Goal: Find specific page/section: Find specific page/section

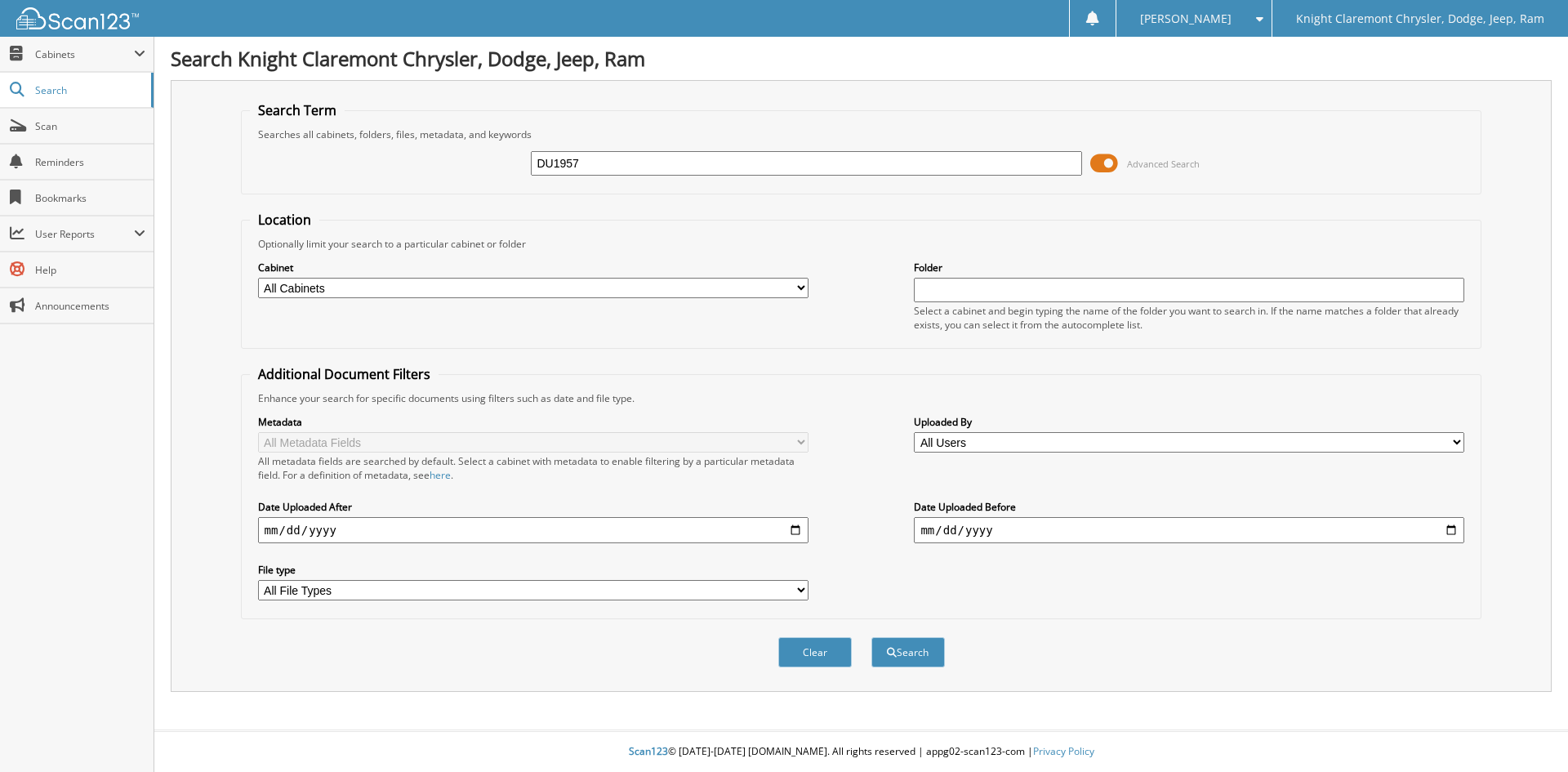
type input "DU1957"
click at [871, 637] on button "Search" at bounding box center [907, 652] width 73 height 31
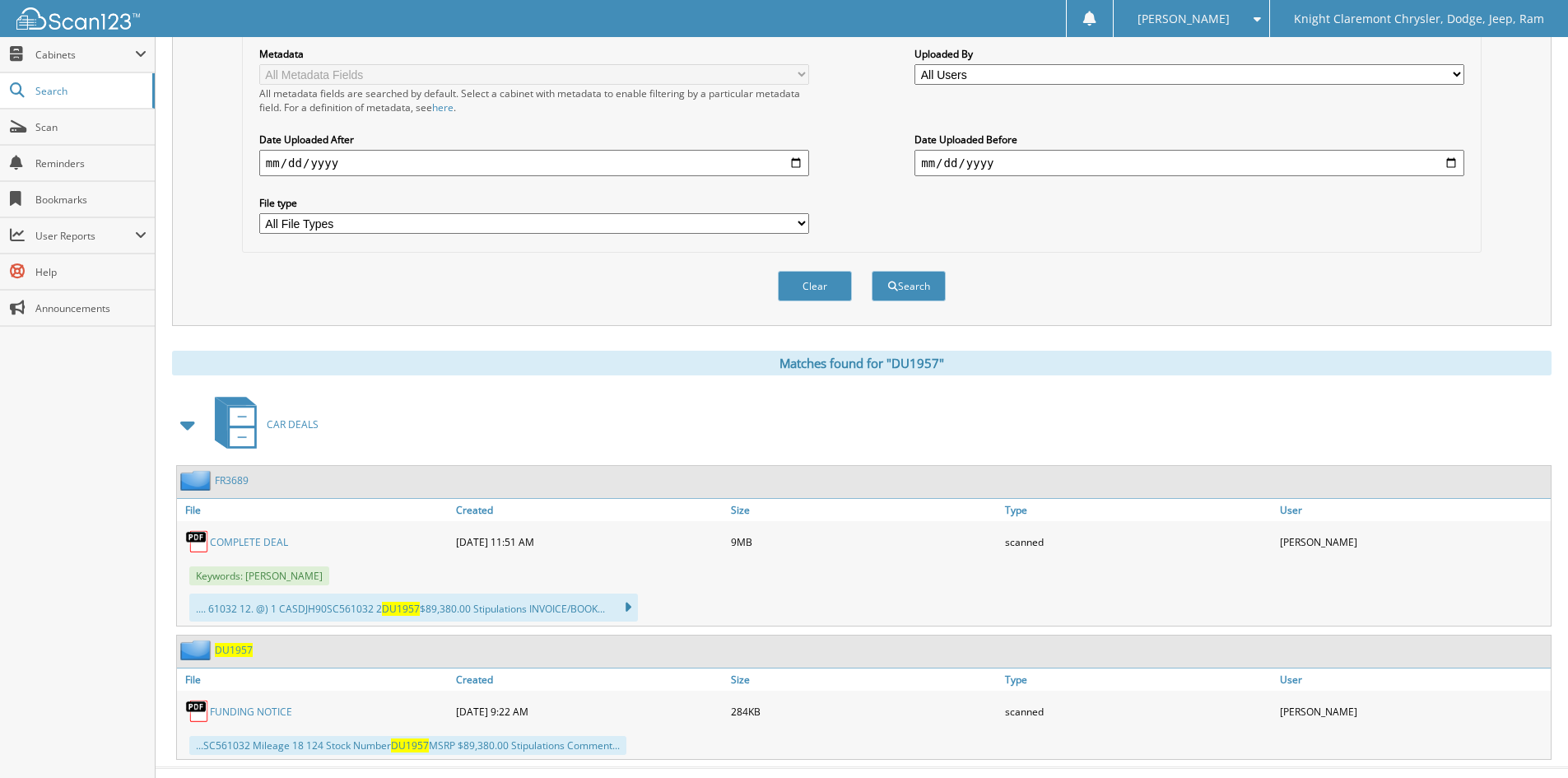
scroll to position [403, 0]
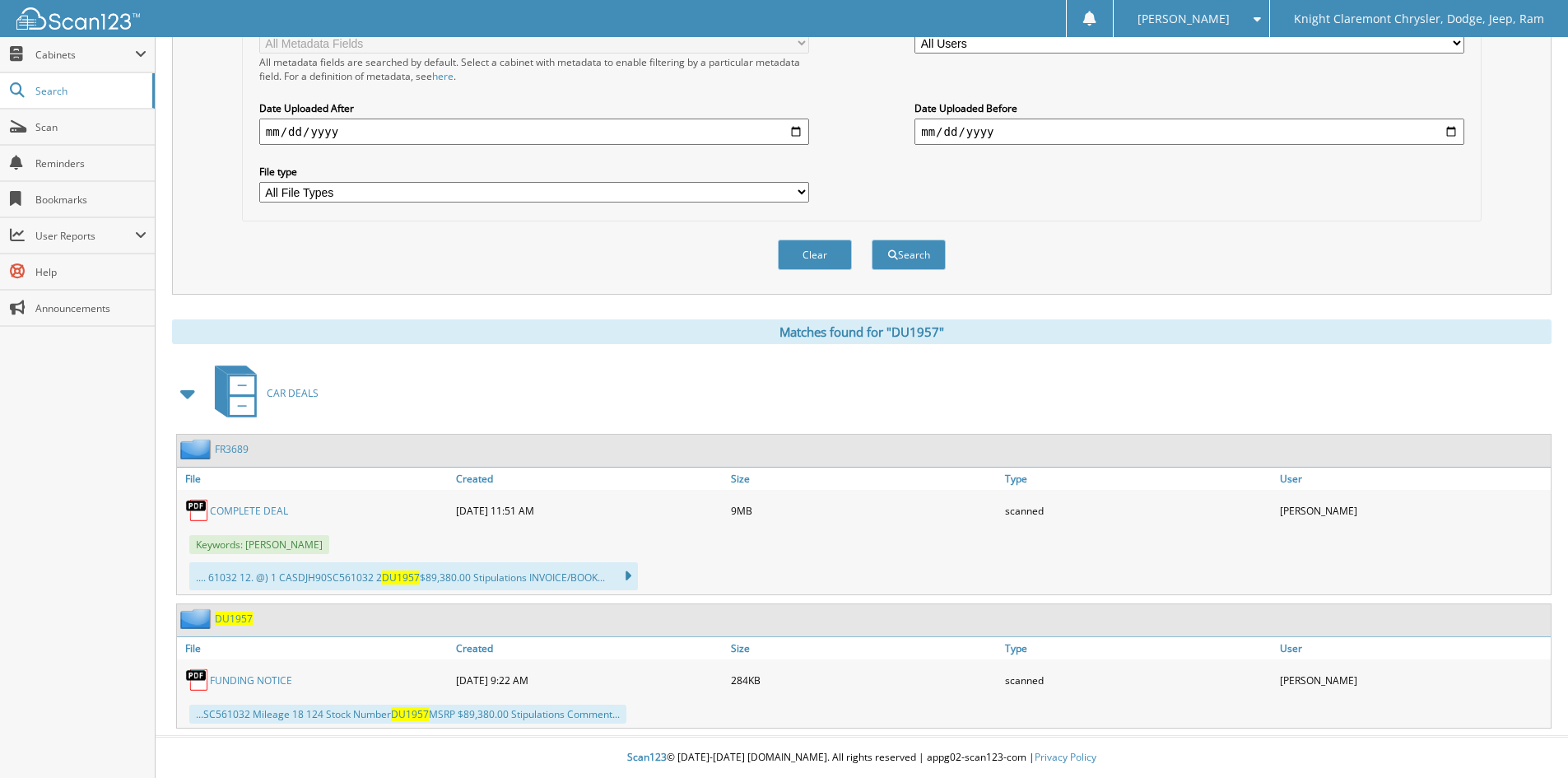
click at [252, 512] on link "COMPLETE DEAL" at bounding box center [249, 511] width 78 height 14
click at [263, 509] on link "COMPLETE DEAL" at bounding box center [249, 511] width 78 height 14
click at [229, 453] on link "FR3689" at bounding box center [232, 448] width 34 height 14
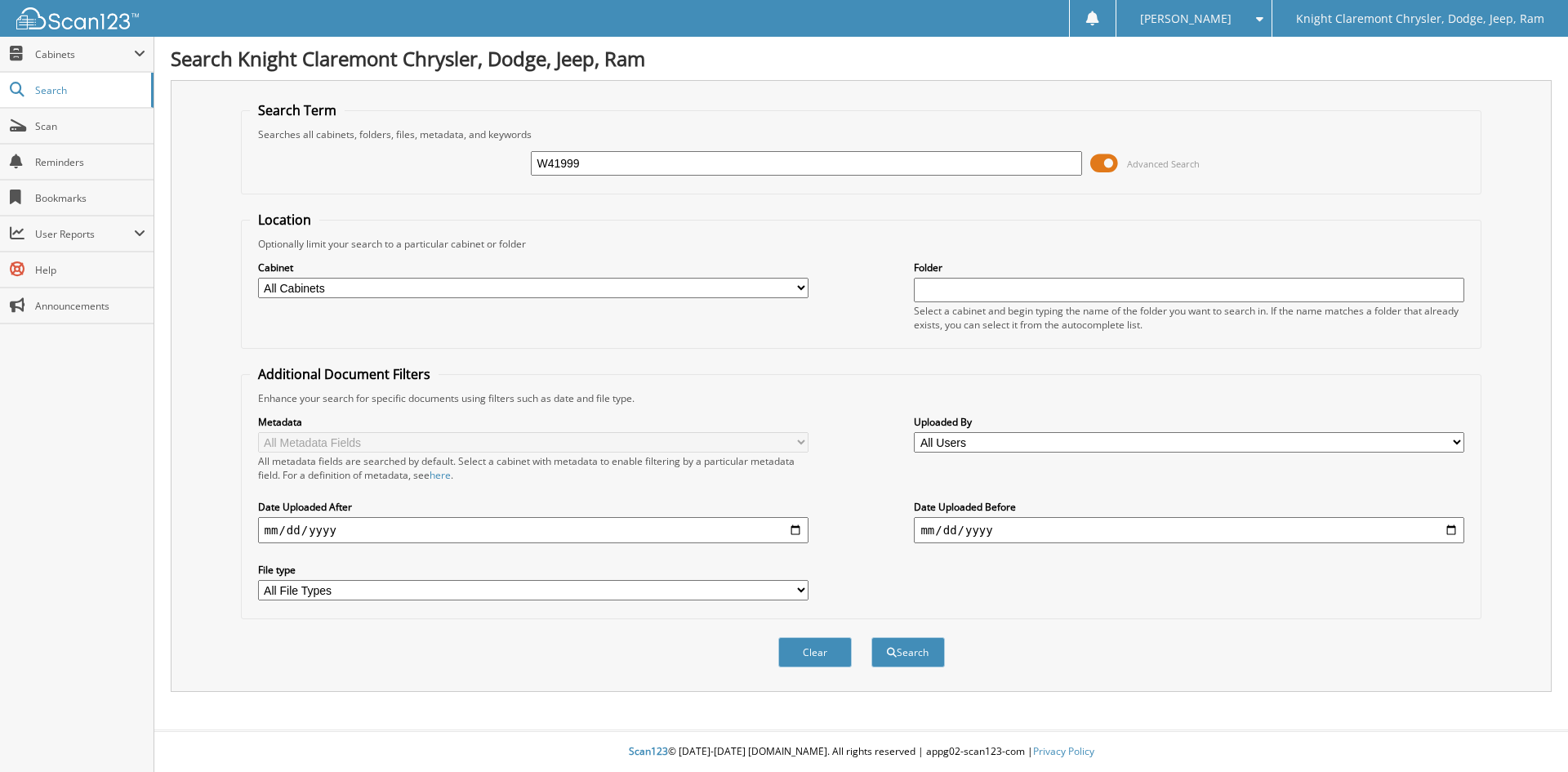
type input "W41999"
click at [871, 637] on button "Search" at bounding box center [907, 652] width 73 height 31
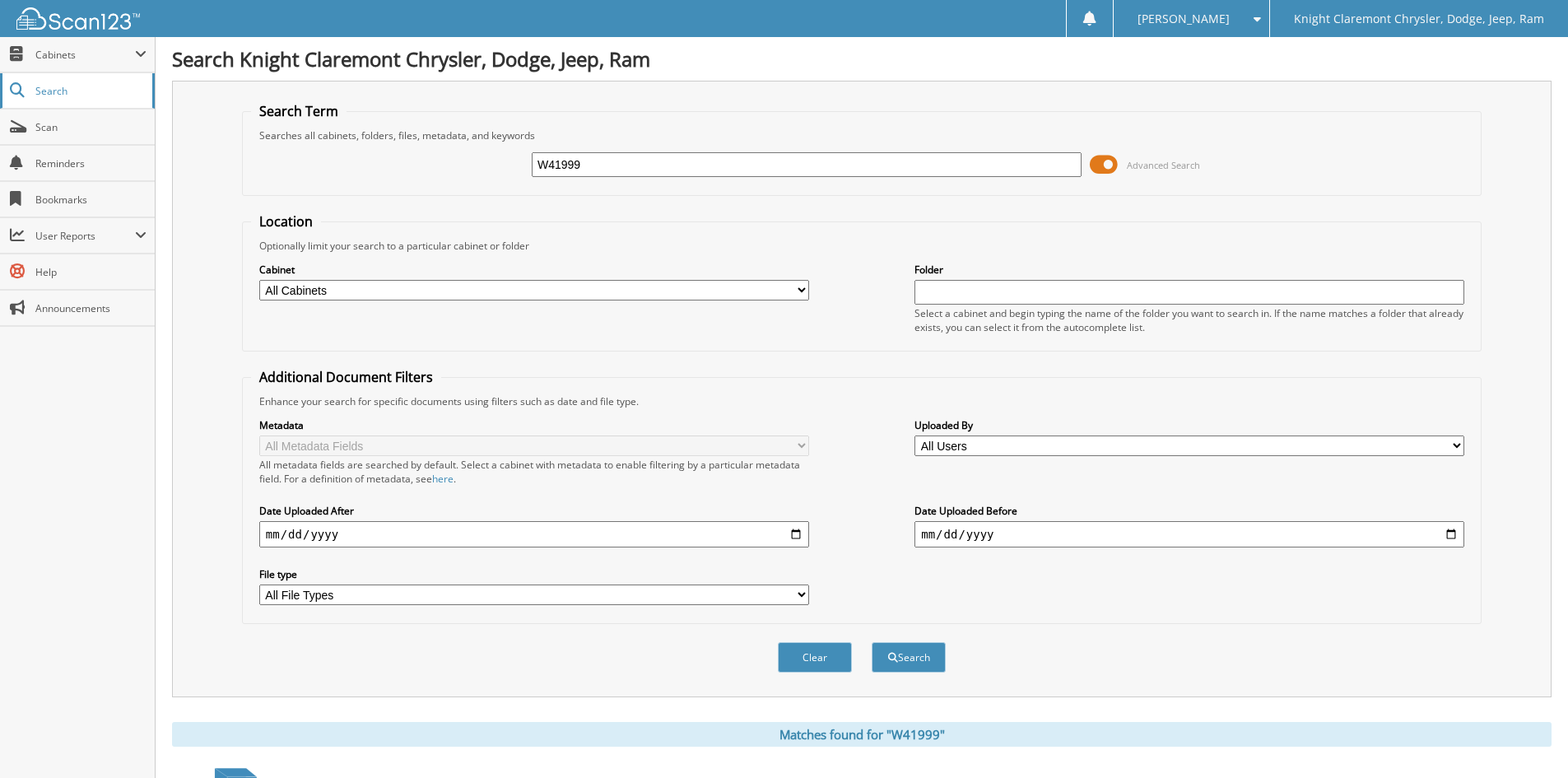
click at [55, 84] on span "Search" at bounding box center [89, 90] width 109 height 14
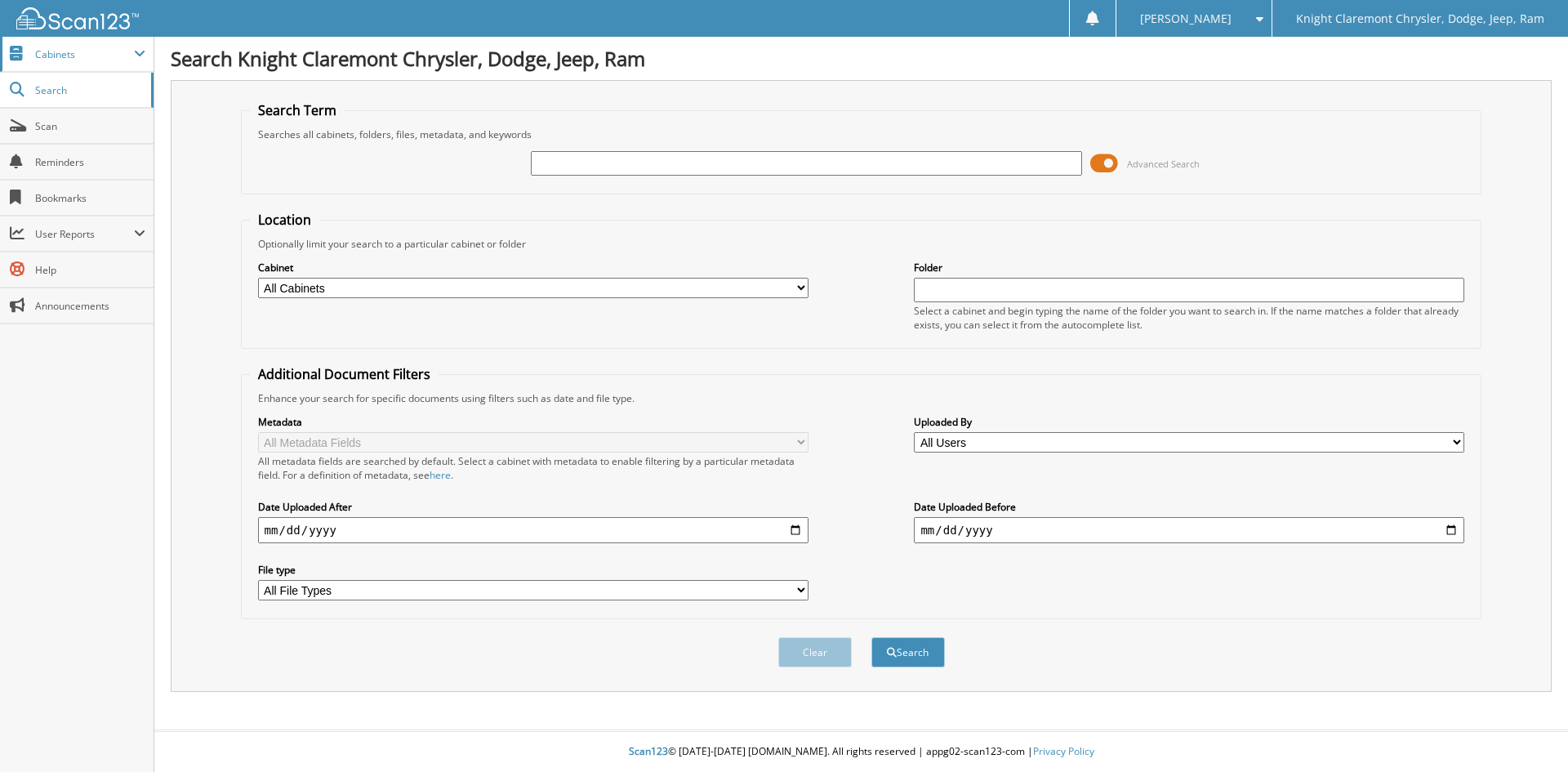
click at [62, 50] on span "Cabinets" at bounding box center [84, 54] width 99 height 14
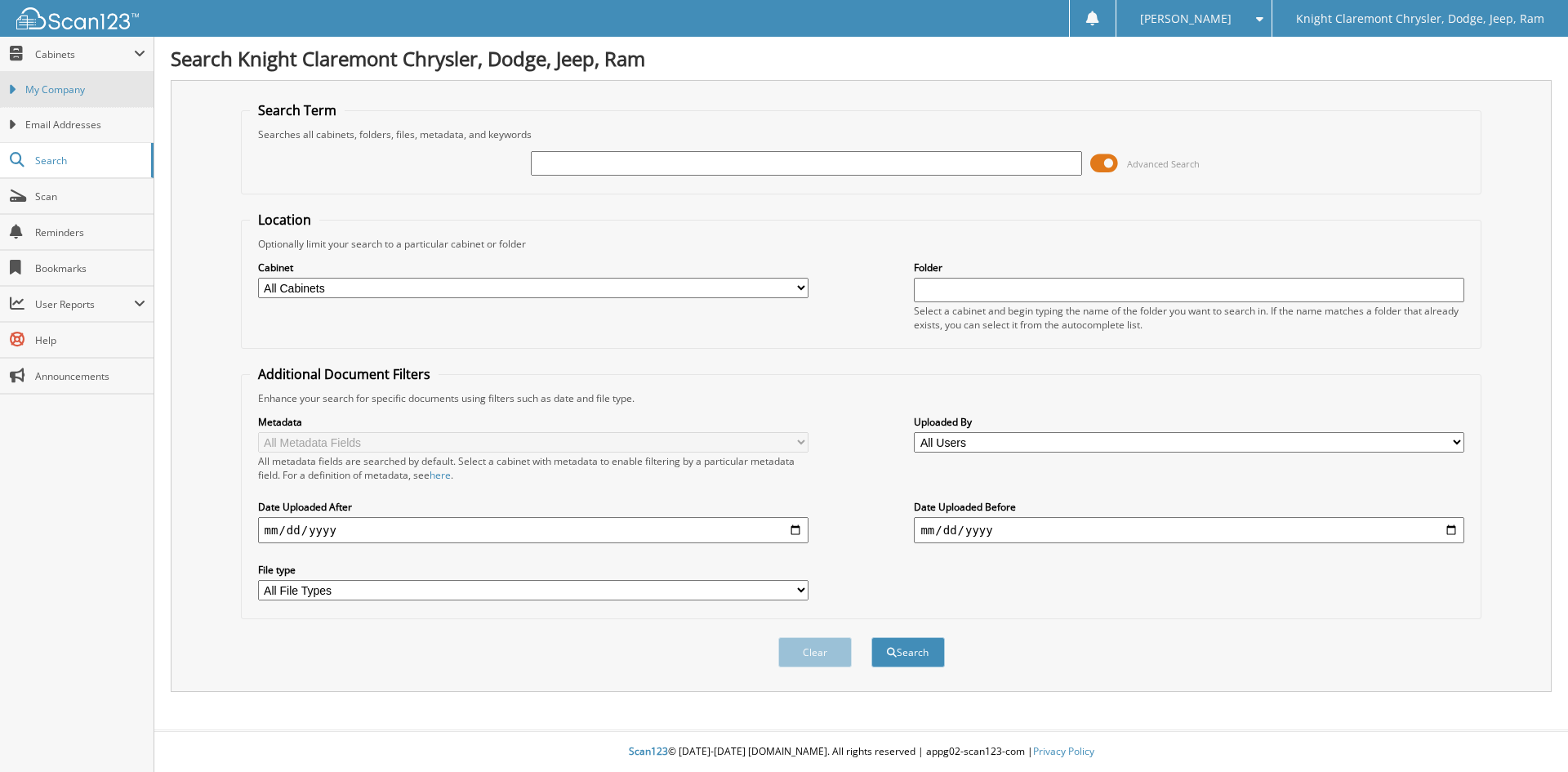
click at [66, 97] on link "My Company" at bounding box center [77, 90] width 153 height 35
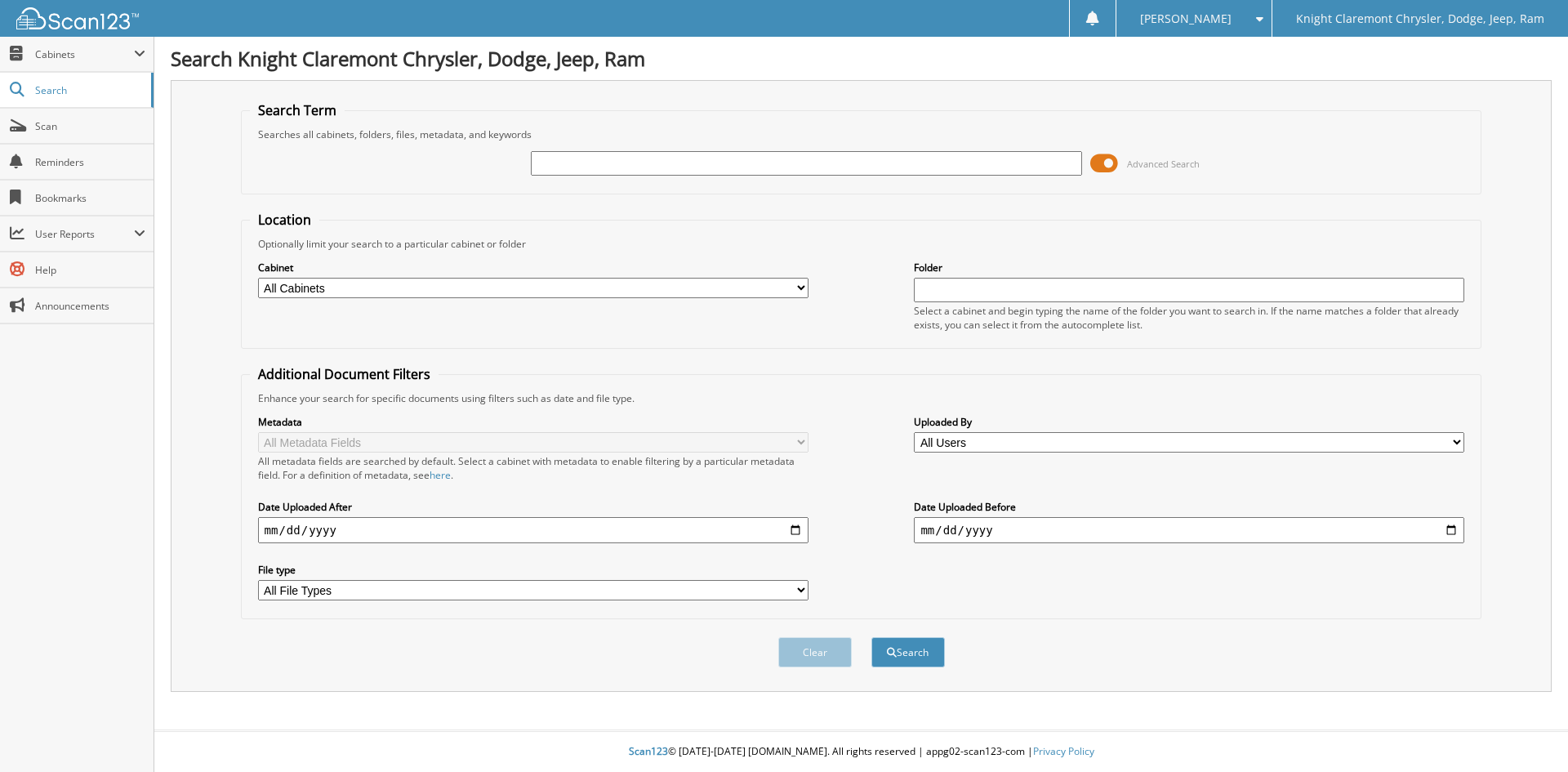
click at [610, 165] on input "text" at bounding box center [805, 163] width 550 height 24
type input "W41999"
click at [871, 637] on button "Search" at bounding box center [907, 652] width 73 height 31
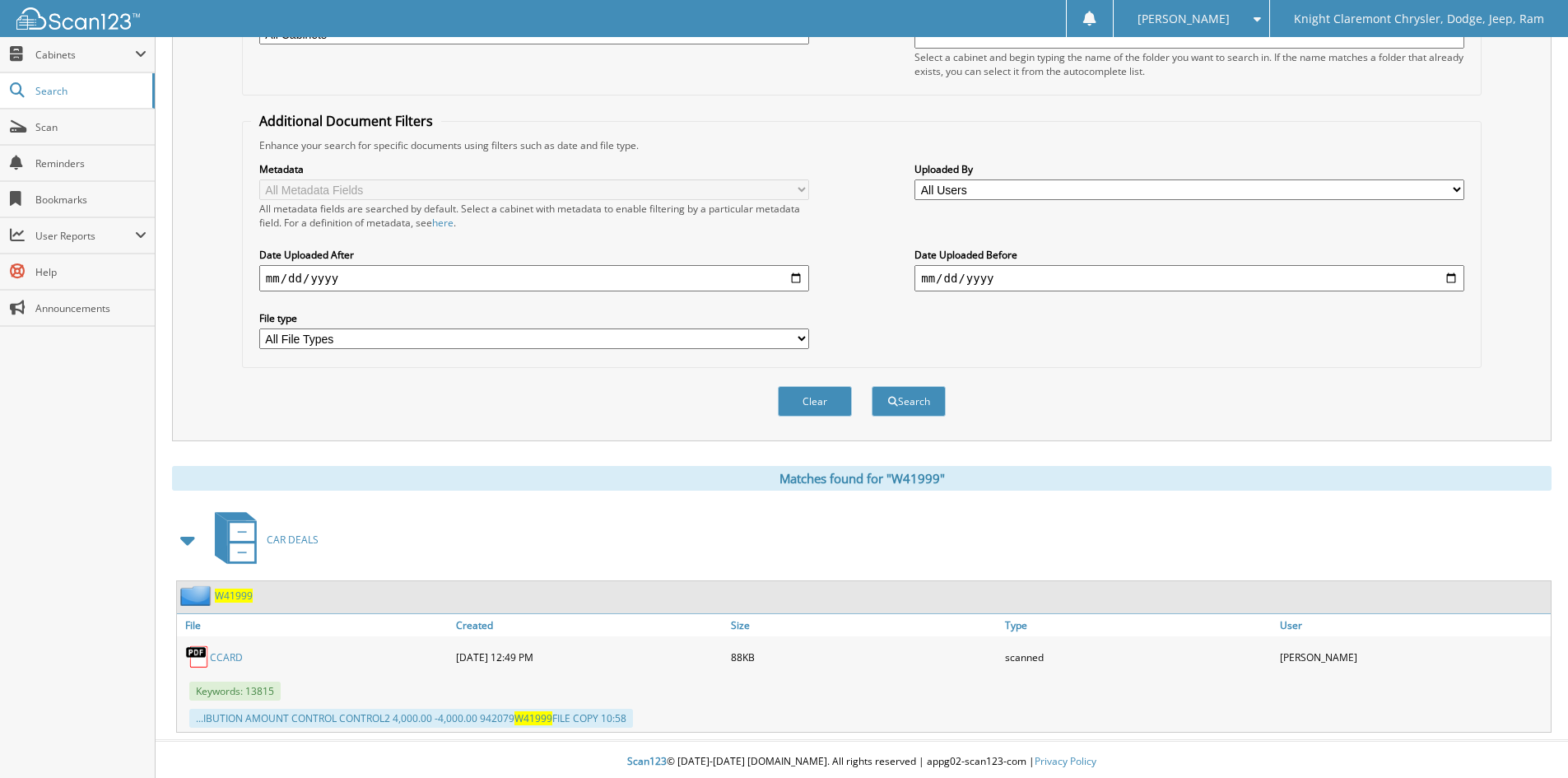
scroll to position [261, 0]
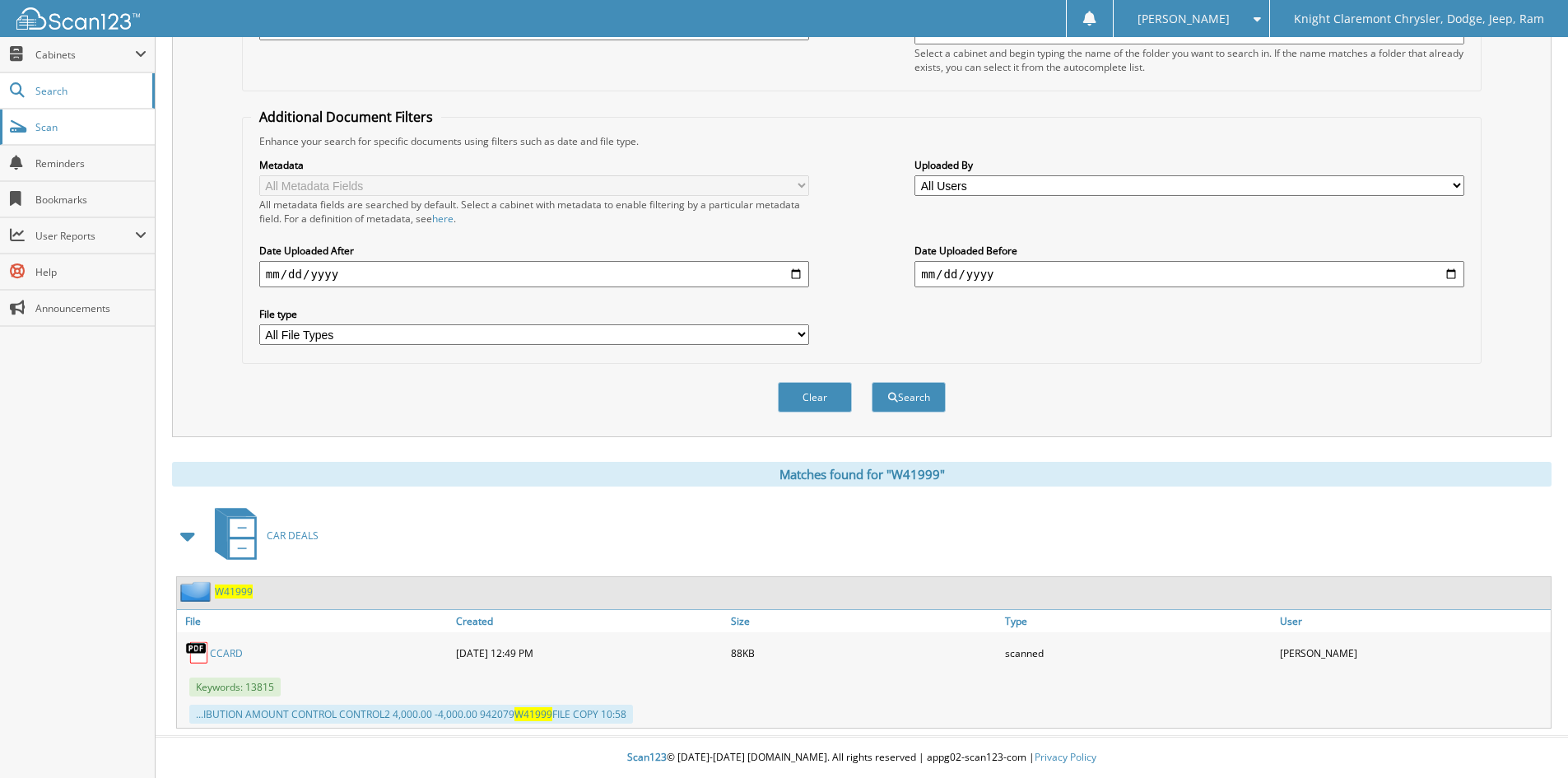
click at [55, 121] on span "Scan" at bounding box center [90, 127] width 111 height 14
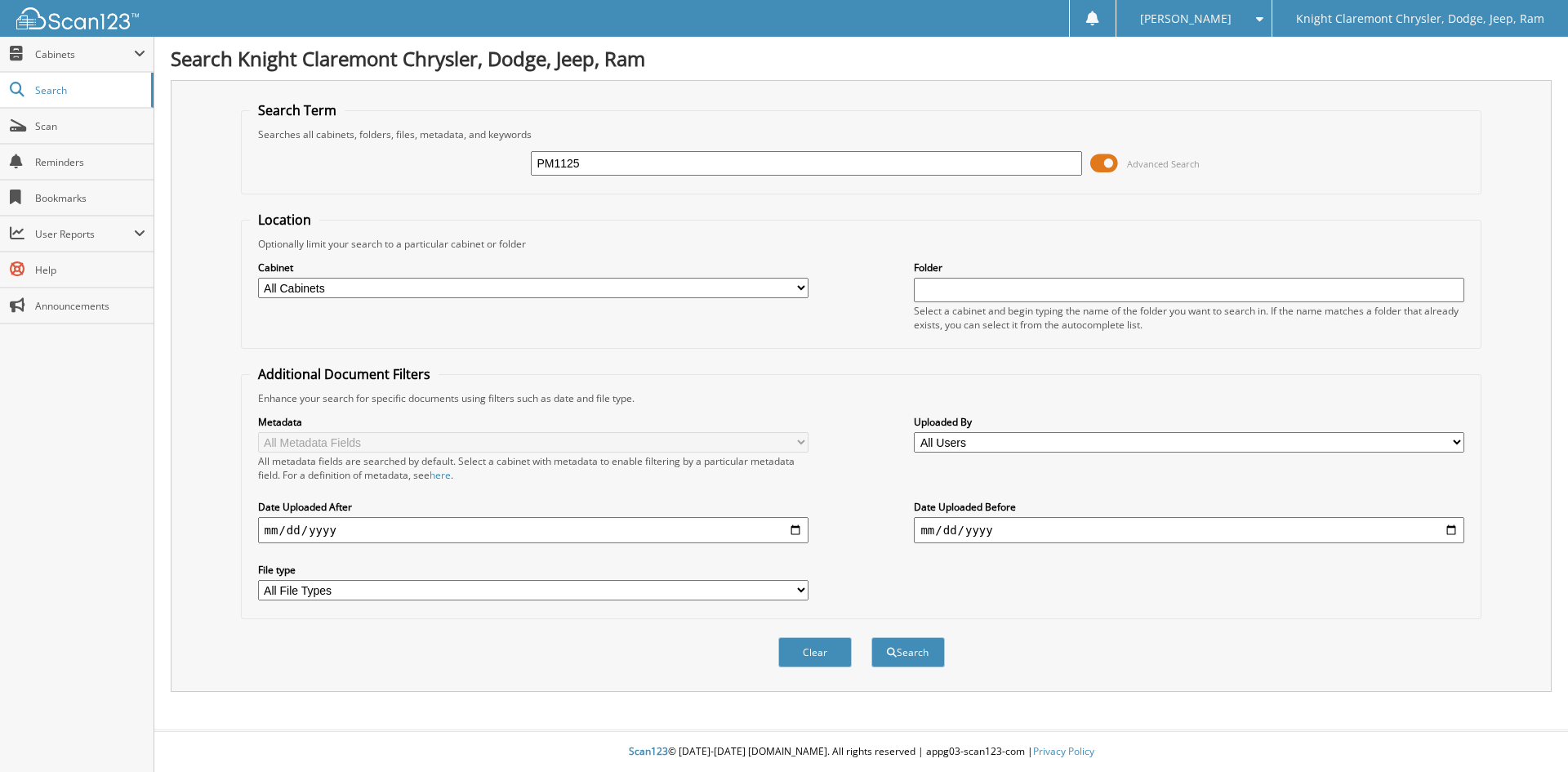
type input "PM1125"
click at [871, 637] on button "Search" at bounding box center [907, 652] width 73 height 31
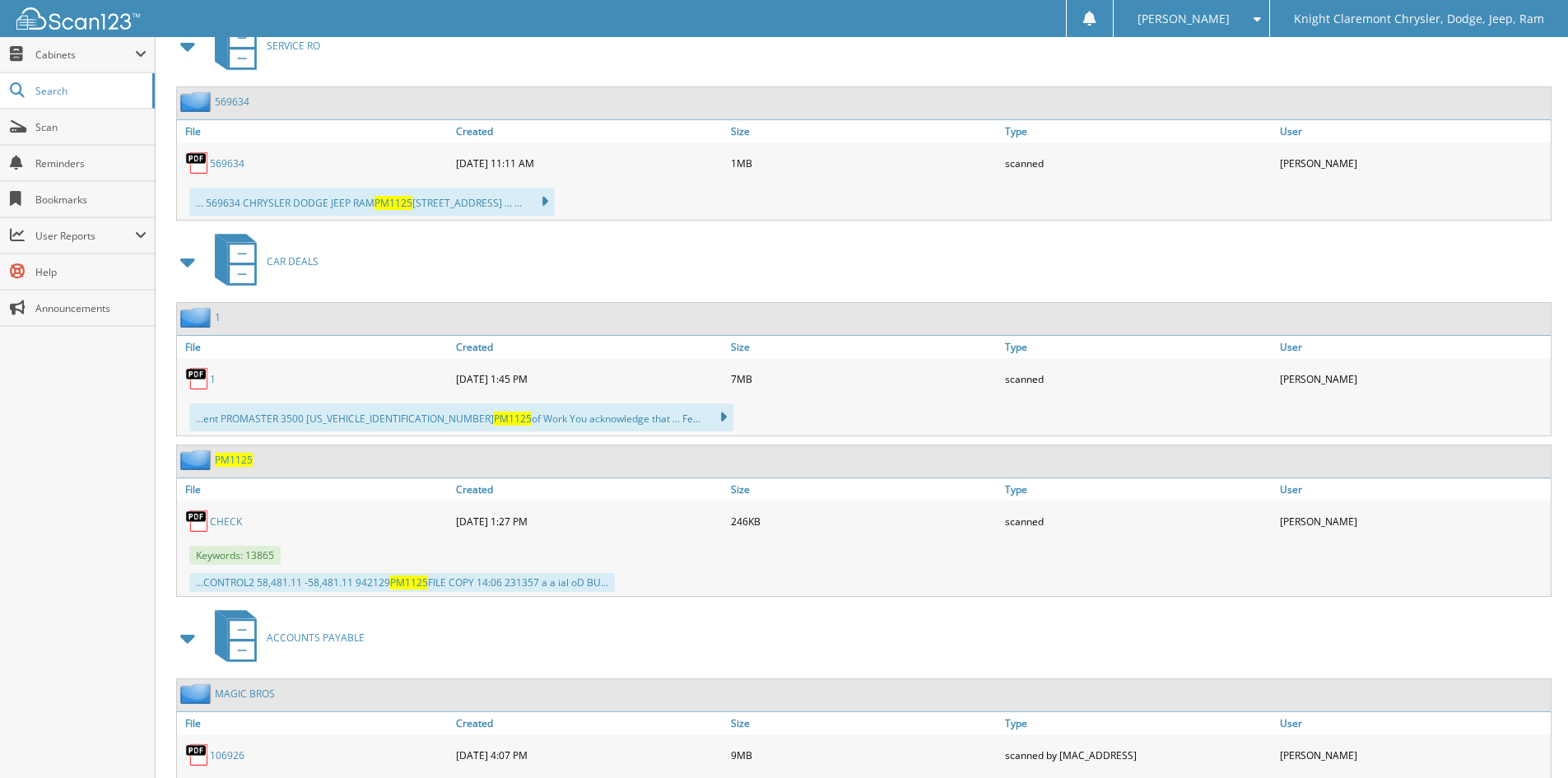
scroll to position [688, 0]
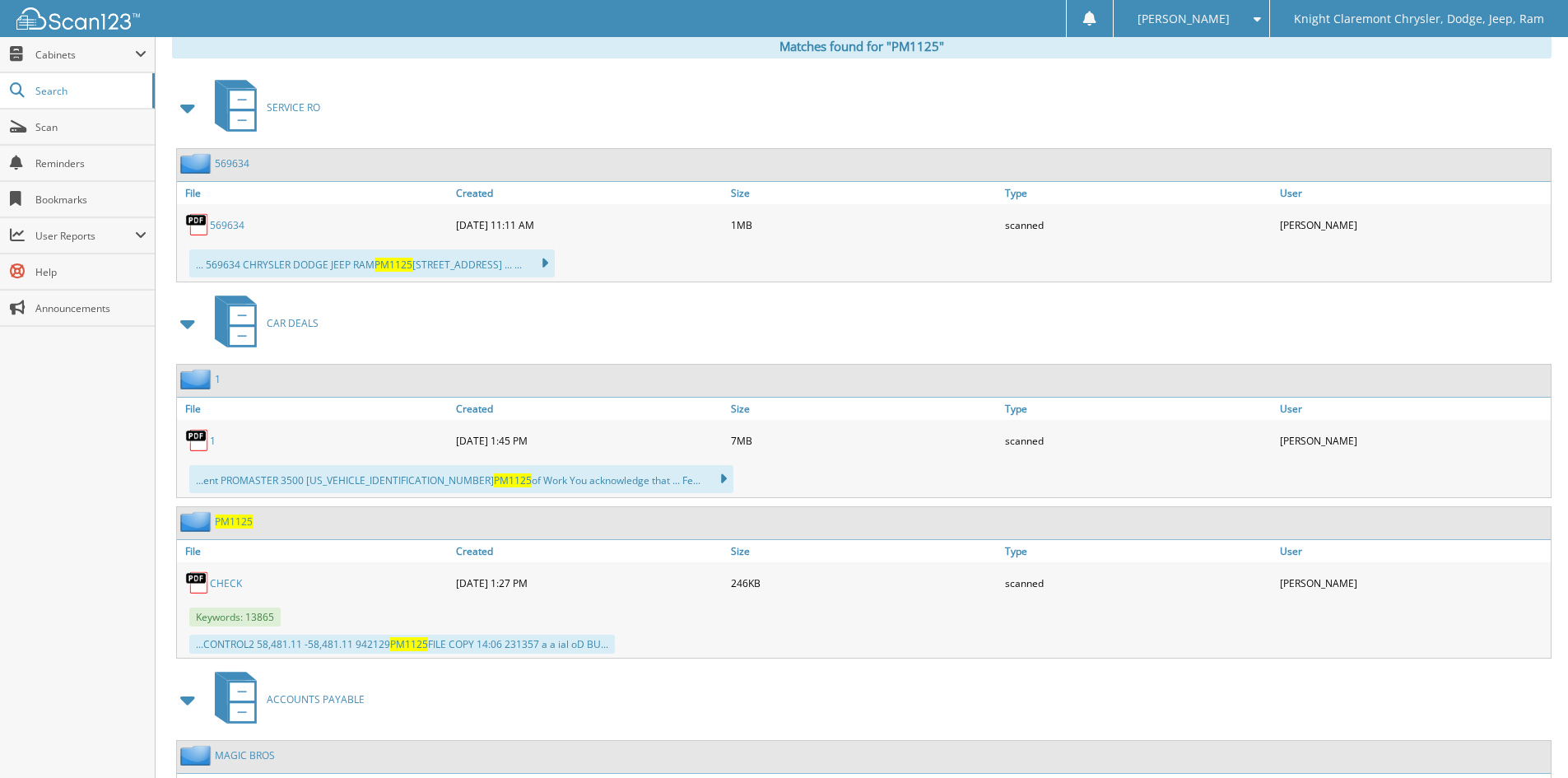
click at [200, 439] on img at bounding box center [198, 440] width 24 height 24
click at [193, 410] on link "File" at bounding box center [314, 409] width 275 height 22
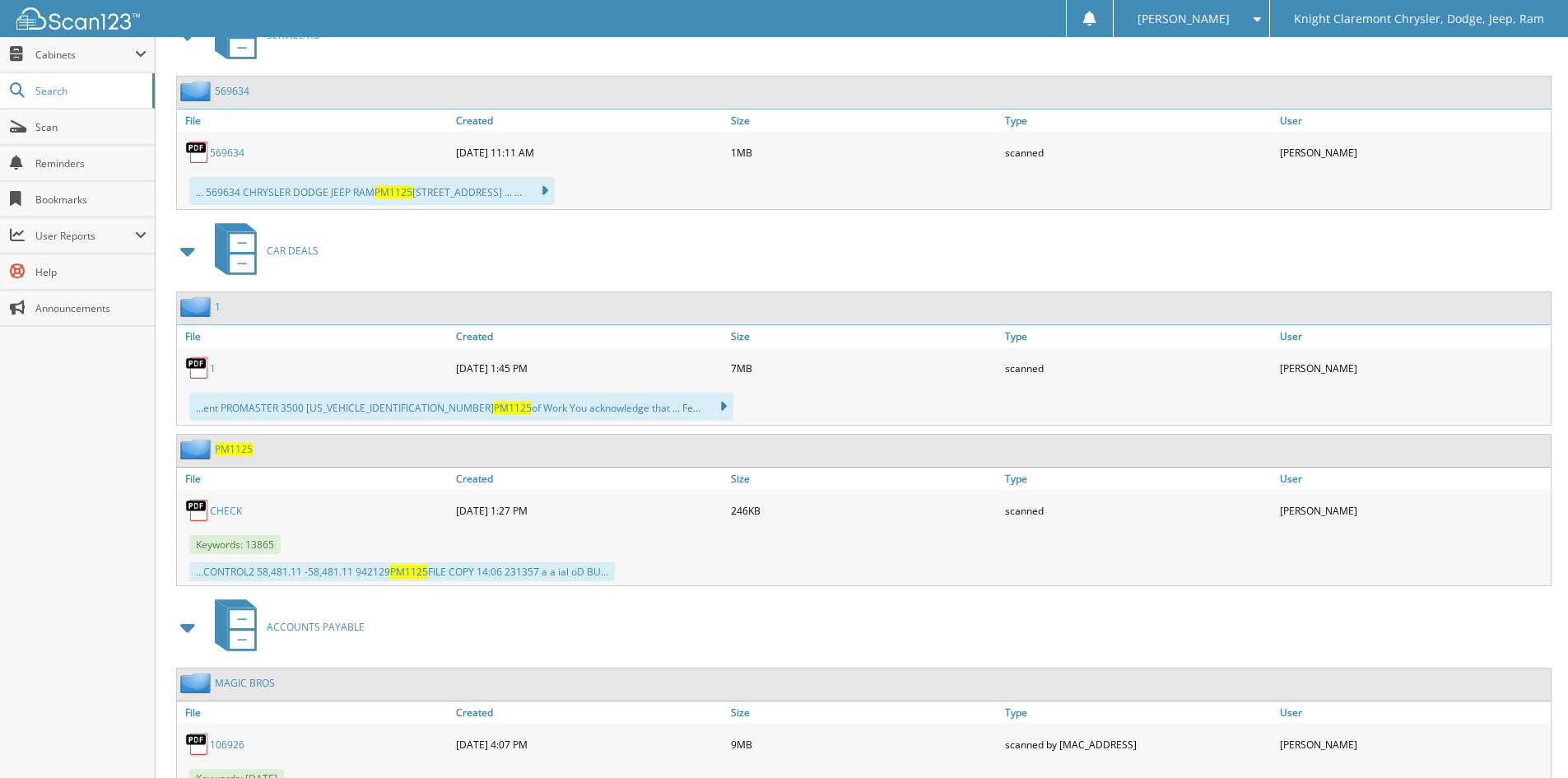
scroll to position [771, 0]
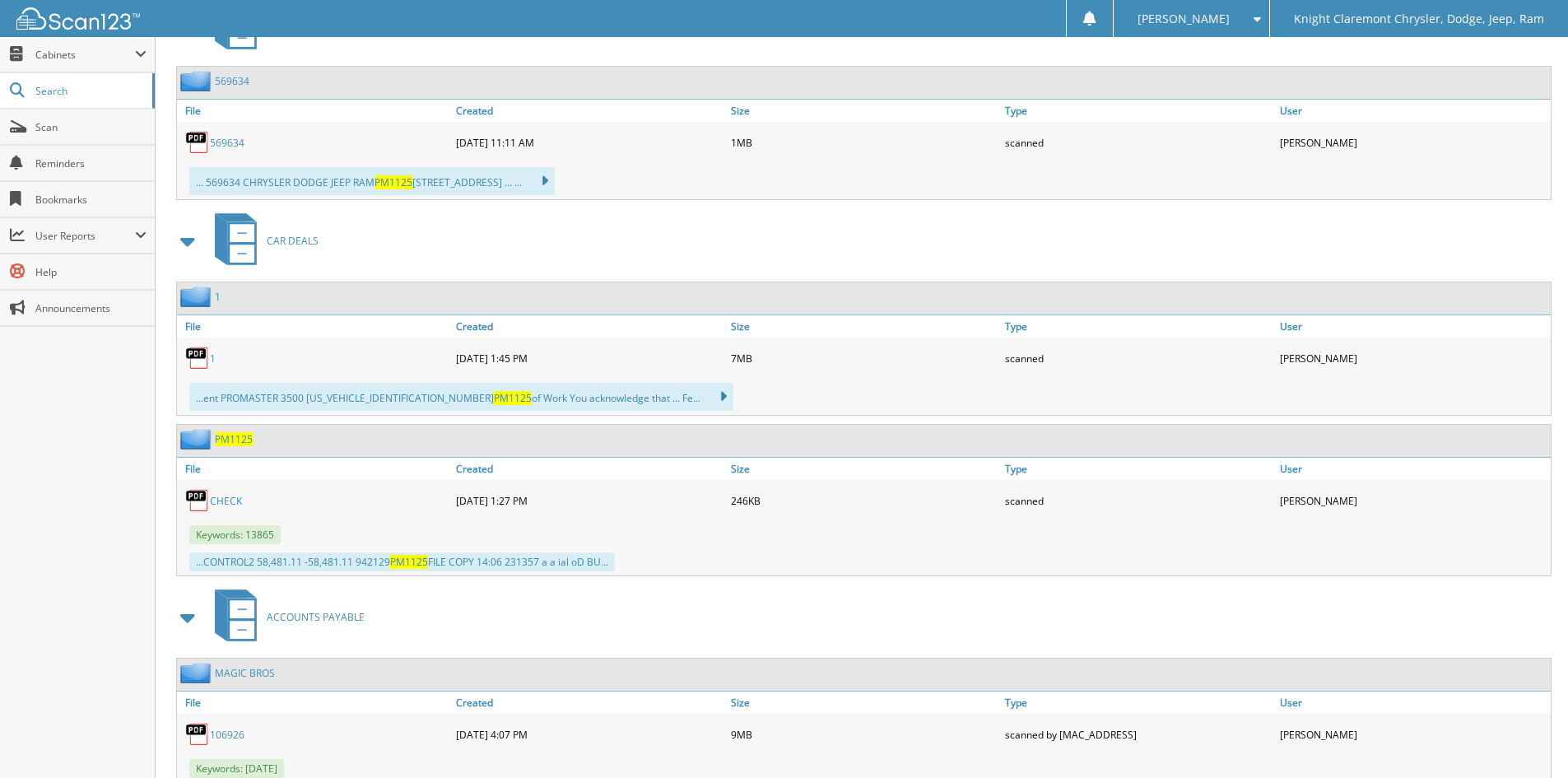
click at [204, 356] on img at bounding box center [198, 358] width 24 height 24
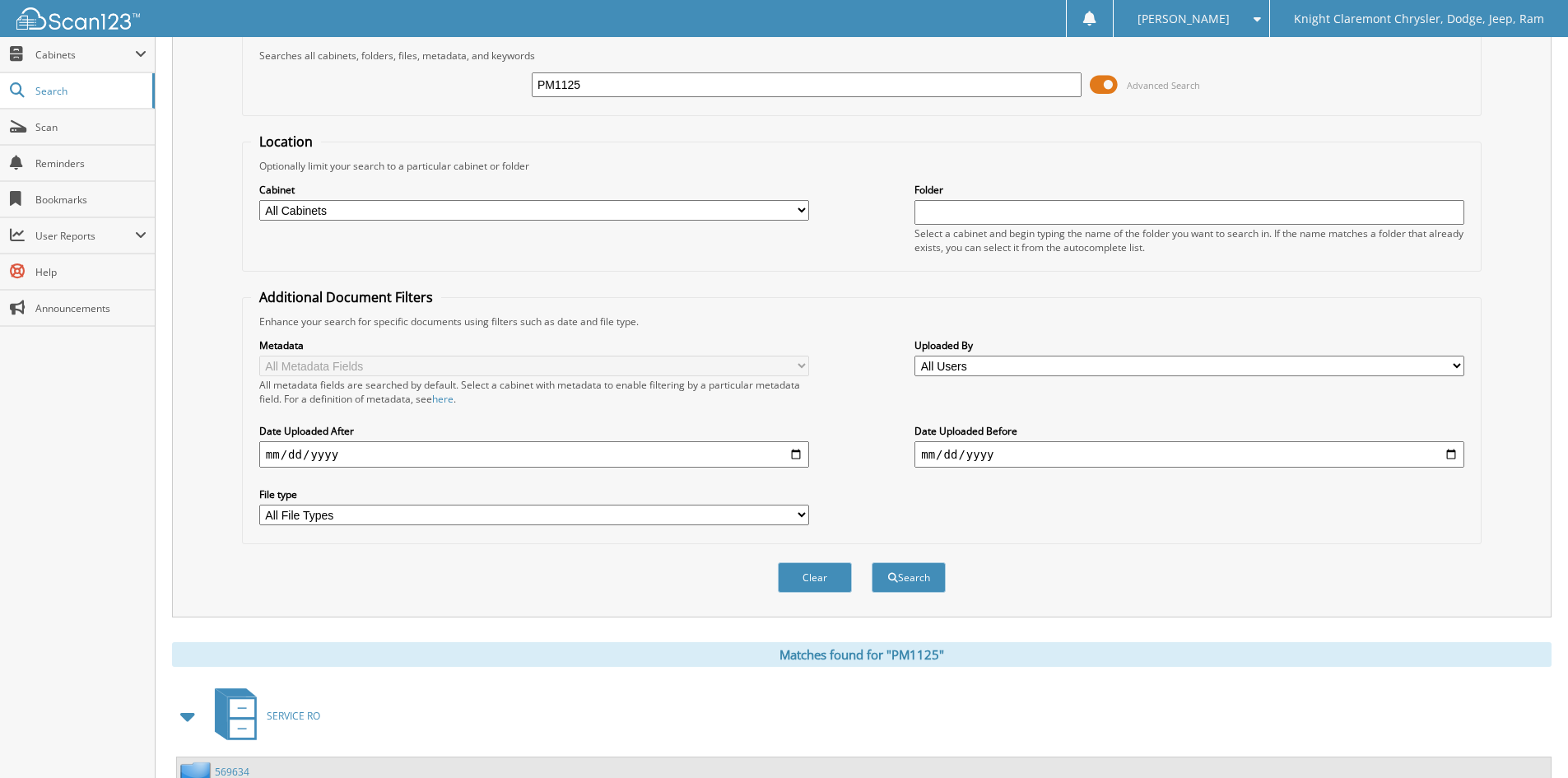
scroll to position [0, 0]
